Goal: Transaction & Acquisition: Purchase product/service

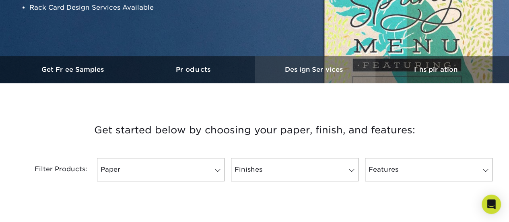
scroll to position [282, 0]
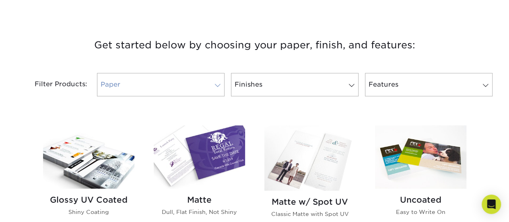
click at [181, 86] on link "Paper" at bounding box center [161, 84] width 128 height 23
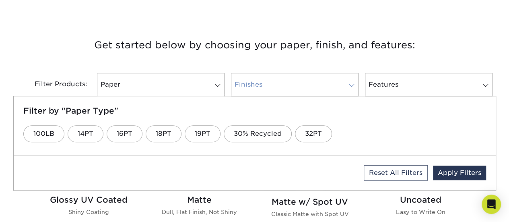
click at [321, 85] on link "Finishes" at bounding box center [295, 84] width 128 height 23
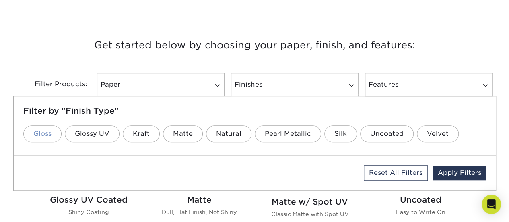
click at [29, 132] on link "Gloss" at bounding box center [42, 133] width 38 height 17
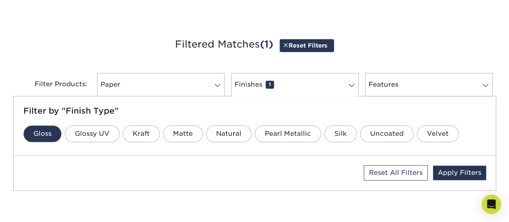
scroll to position [288, 0]
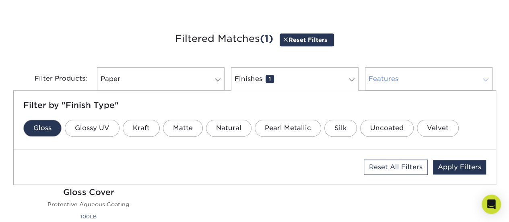
click at [403, 80] on link "Features 0" at bounding box center [429, 78] width 128 height 23
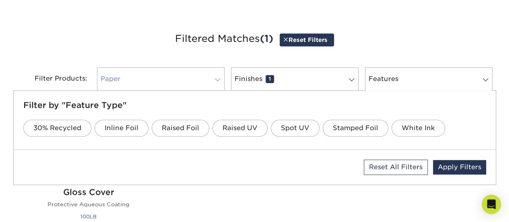
click at [166, 86] on link "Paper 0" at bounding box center [161, 78] width 128 height 23
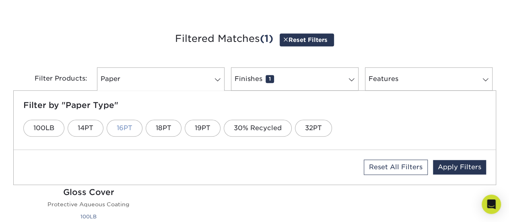
click at [128, 126] on link "16PT" at bounding box center [125, 127] width 36 height 17
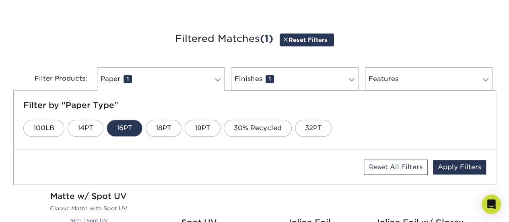
scroll to position [295, 0]
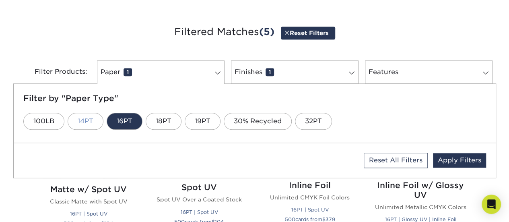
click at [85, 118] on link "14PT" at bounding box center [86, 121] width 36 height 17
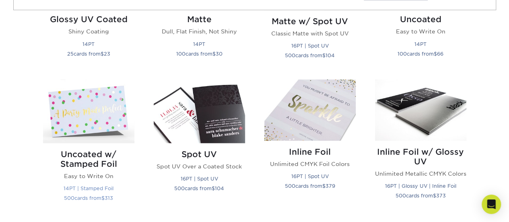
scroll to position [382, 0]
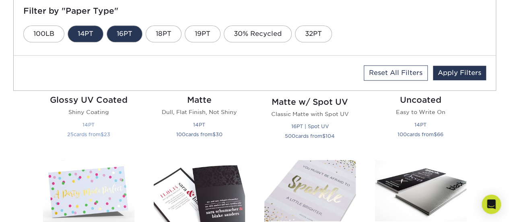
click at [99, 100] on h2 "Glossy UV Coated" at bounding box center [88, 100] width 91 height 10
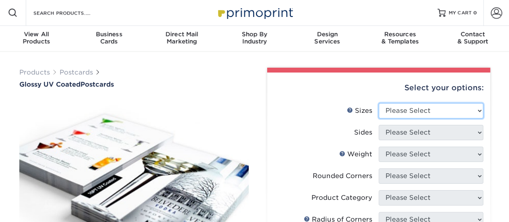
click at [422, 108] on select "Please Select 1.5" x 7" 2" x 4" 2" x 6" 2" x 7" 2" x 8" 2.12" x 5.5" 2.12" x 5.…" at bounding box center [430, 110] width 105 height 15
select select "4.00x9.00"
click at [378, 103] on select "Please Select 1.5" x 7" 2" x 4" 2" x 6" 2" x 7" 2" x 8" 2.12" x 5.5" 2.12" x 5.…" at bounding box center [430, 110] width 105 height 15
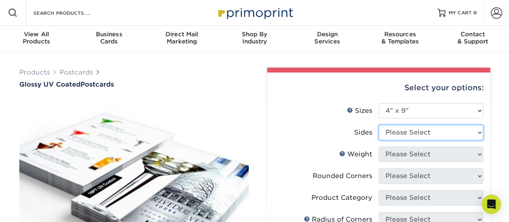
click at [409, 136] on select "Please Select Print Both Sides Print Front Only" at bounding box center [430, 132] width 105 height 15
select select "13abbda7-1d64-4f25-8bb2-c179b224825d"
click at [378, 125] on select "Please Select Print Both Sides Print Front Only" at bounding box center [430, 132] width 105 height 15
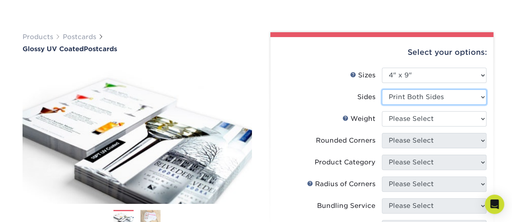
scroll to position [80, 0]
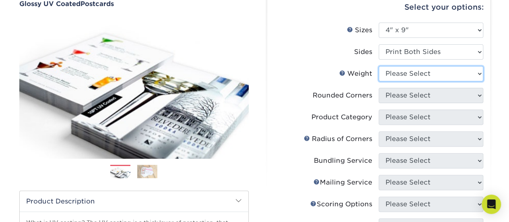
click at [401, 73] on select "Please Select 16PT 14PT 18PT C1S" at bounding box center [430, 73] width 105 height 15
select select "14PT"
click at [378, 66] on select "Please Select 16PT 14PT 18PT C1S" at bounding box center [430, 73] width 105 height 15
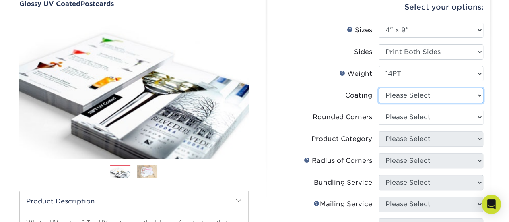
click at [397, 99] on select at bounding box center [430, 95] width 105 height 15
select select "ae367451-b2b8-45df-a344-0f05b6a12993"
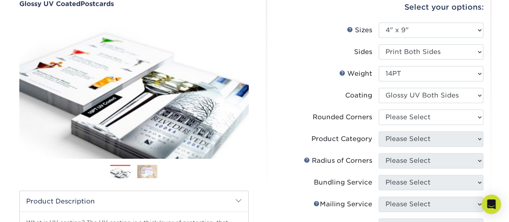
click at [378, 88] on select at bounding box center [430, 95] width 105 height 15
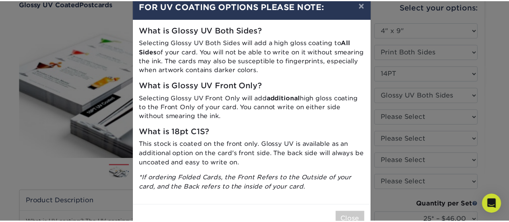
scroll to position [0, 0]
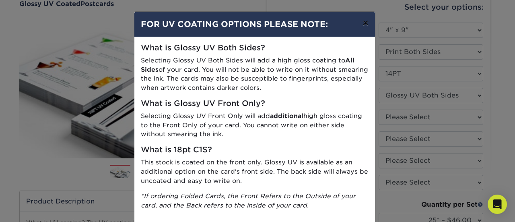
click at [362, 21] on button "×" at bounding box center [365, 23] width 19 height 23
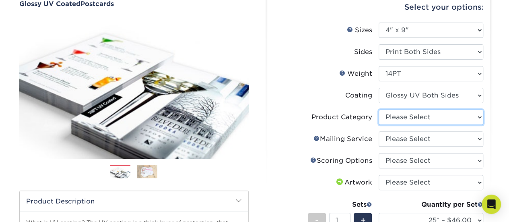
click at [418, 119] on select "Please Select Postcards" at bounding box center [430, 116] width 105 height 15
select select "9b7272e0-d6c8-4c3c-8e97-d3a1bcdab858"
click at [378, 109] on select "Please Select Postcards" at bounding box center [430, 116] width 105 height 15
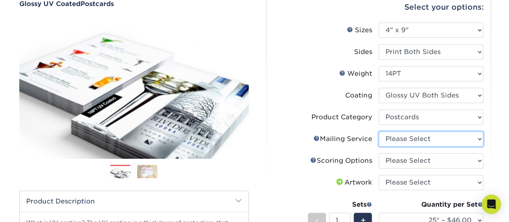
click at [416, 137] on select "Please Select No Direct Mailing Service No, I will mail/stamp/imprint Direct Ma…" at bounding box center [430, 138] width 105 height 15
select select "3e5e9bdd-d78a-4c28-a41d-fe1407925ca6"
click at [378, 131] on select "Please Select No Direct Mailing Service No, I will mail/stamp/imprint Direct Ma…" at bounding box center [430, 138] width 105 height 15
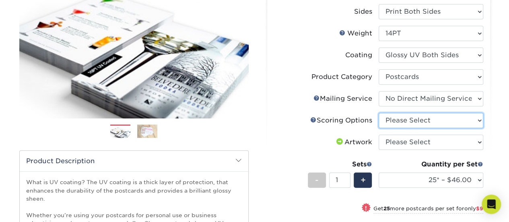
click at [404, 120] on select "Please Select No Scoring One Score Two Scores" at bounding box center [430, 120] width 105 height 15
select select "16ebe401-5398-422d-8cb0-f3adbb82deb5"
click at [378, 113] on select "Please Select No Scoring One Score Two Scores" at bounding box center [430, 120] width 105 height 15
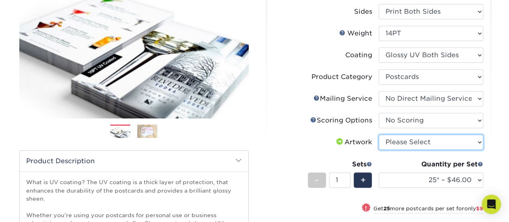
click at [403, 145] on select "Please Select I will upload files I need a design - $150" at bounding box center [430, 141] width 105 height 15
select select "upload"
click at [378, 134] on select "Please Select I will upload files I need a design - $150" at bounding box center [430, 141] width 105 height 15
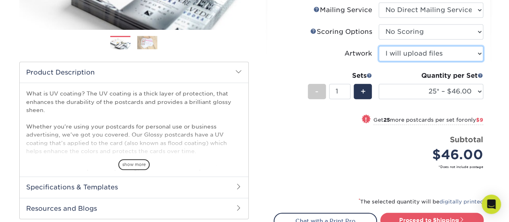
scroll to position [241, 0]
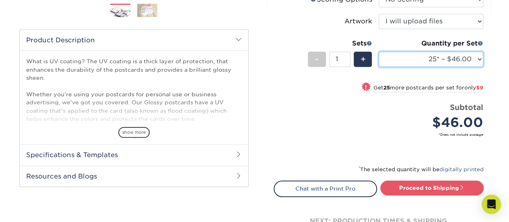
click at [455, 57] on select "25* – $46.00 50* – $55.00 75* – $60.00 100* – $127.00 250* – $190.00 500 – $210…" at bounding box center [430, 58] width 105 height 15
select select "1000 – $243.00"
click at [378, 51] on select "25* – $46.00 50* – $55.00 75* – $60.00 100* – $127.00 250* – $190.00 500 – $210…" at bounding box center [430, 58] width 105 height 15
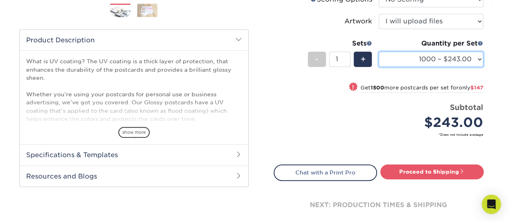
click at [440, 66] on select "25* – $46.00 50* – $55.00 75* – $60.00 100* – $127.00 250* – $190.00 500 – $210…" at bounding box center [430, 58] width 105 height 15
